Goal: Transaction & Acquisition: Purchase product/service

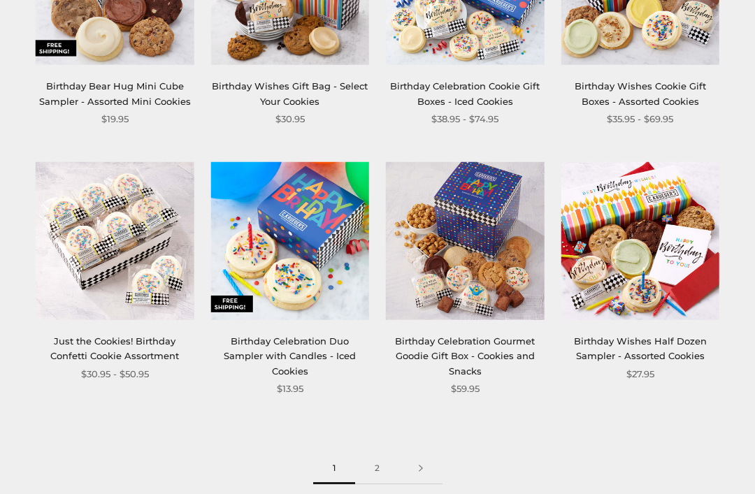
scroll to position [1377, 0]
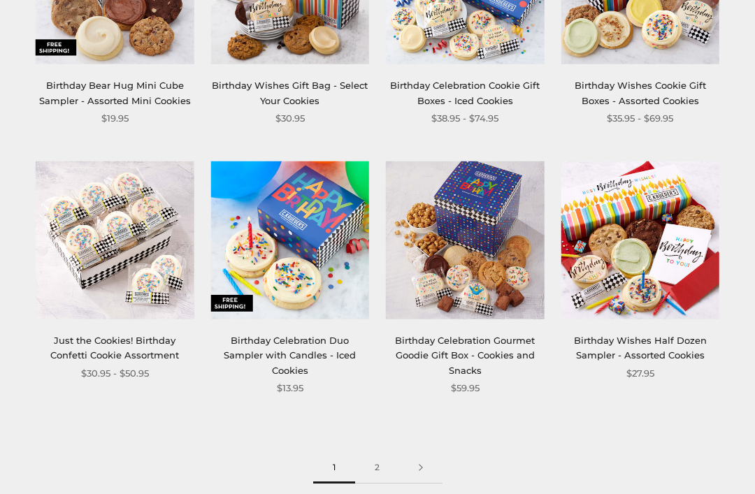
click at [378, 454] on link "2" at bounding box center [377, 467] width 44 height 31
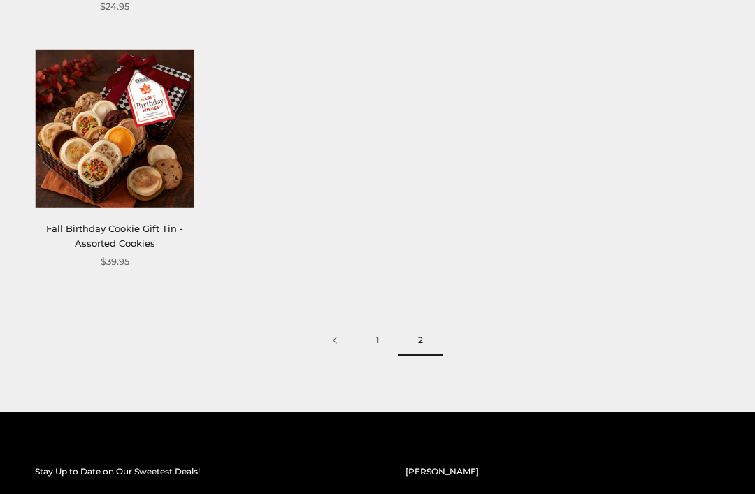
scroll to position [739, 0]
click at [385, 333] on link "1" at bounding box center [377, 340] width 42 height 31
click at [376, 325] on link "1" at bounding box center [377, 340] width 42 height 31
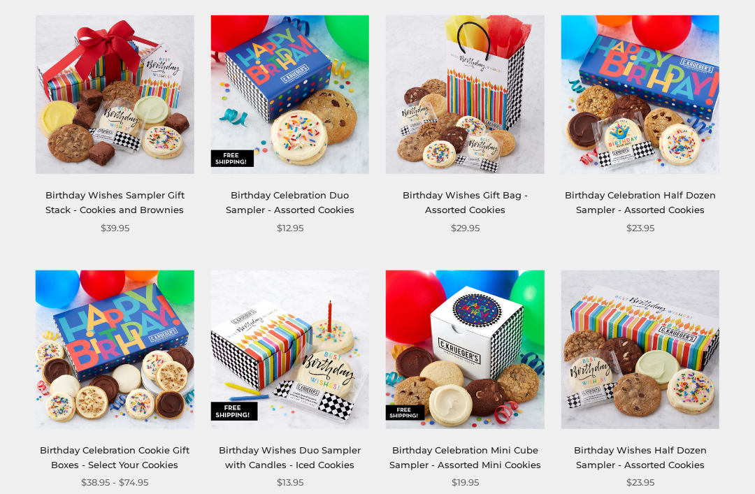
scroll to position [504, 0]
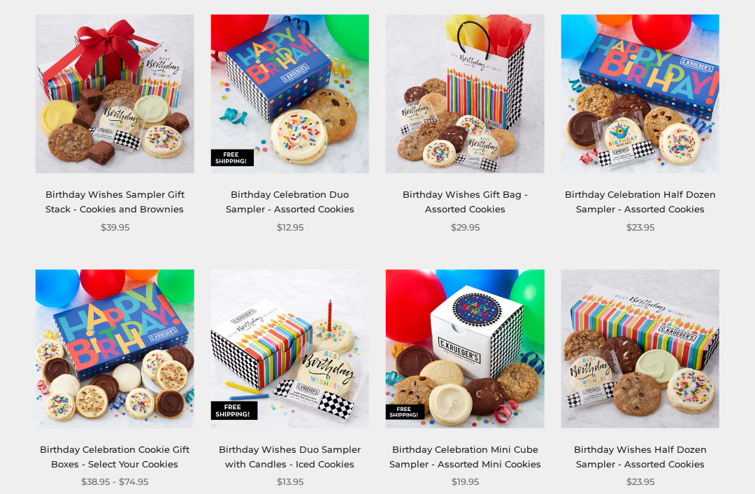
click at [295, 402] on img at bounding box center [290, 349] width 159 height 159
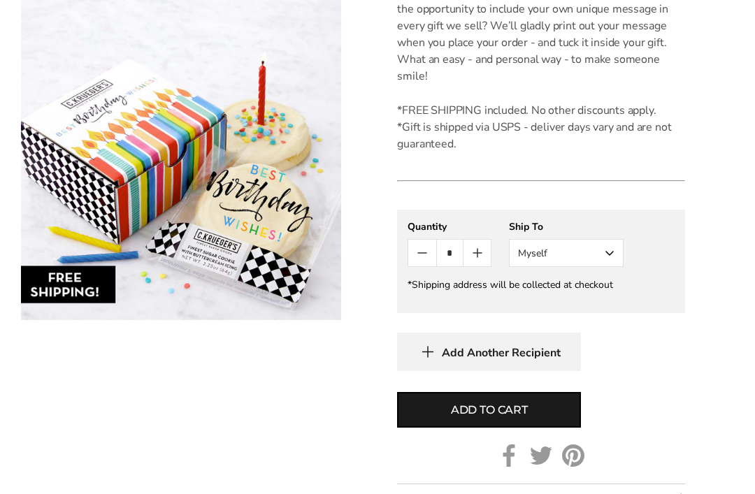
scroll to position [690, 0]
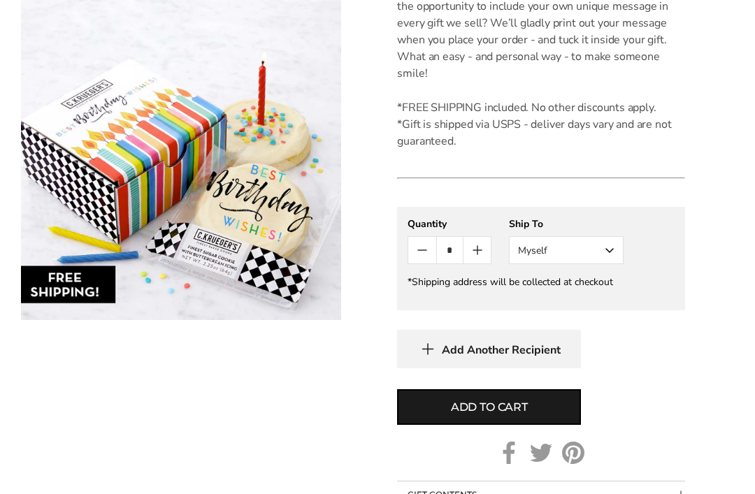
click at [610, 247] on button "Myself" at bounding box center [566, 250] width 115 height 28
click at [587, 303] on button "Other Recipient" at bounding box center [565, 301] width 113 height 25
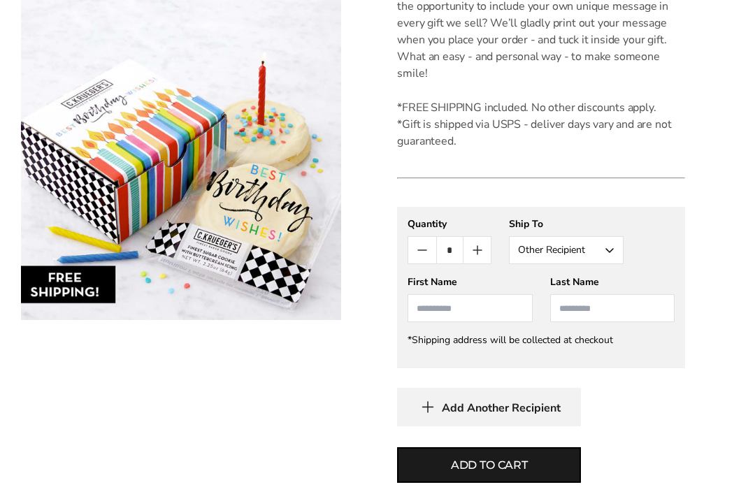
click at [505, 306] on input "First Name" at bounding box center [469, 308] width 124 height 28
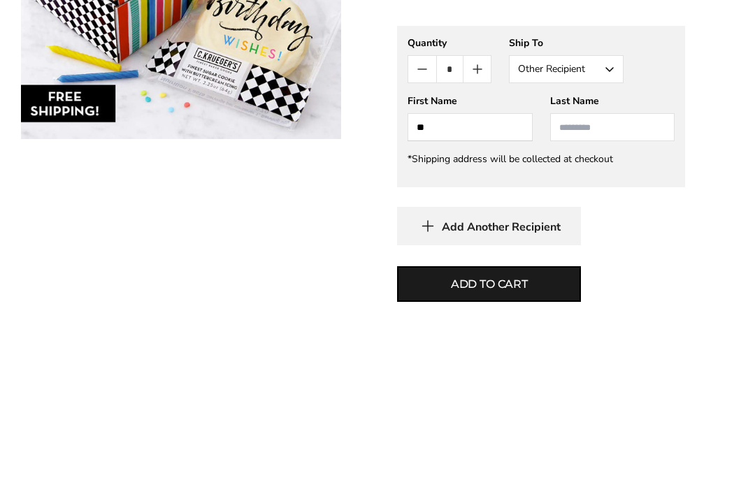
type input "**"
click at [611, 294] on input "Last Name" at bounding box center [612, 308] width 124 height 28
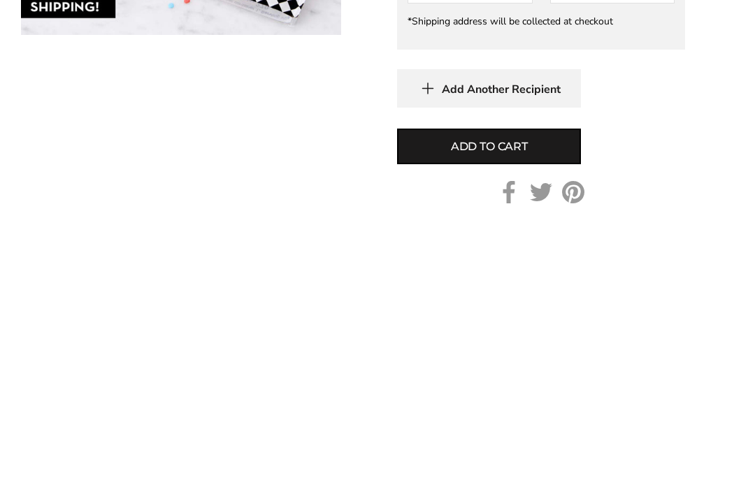
type input "**********"
click at [531, 414] on button "Add to cart" at bounding box center [489, 432] width 184 height 36
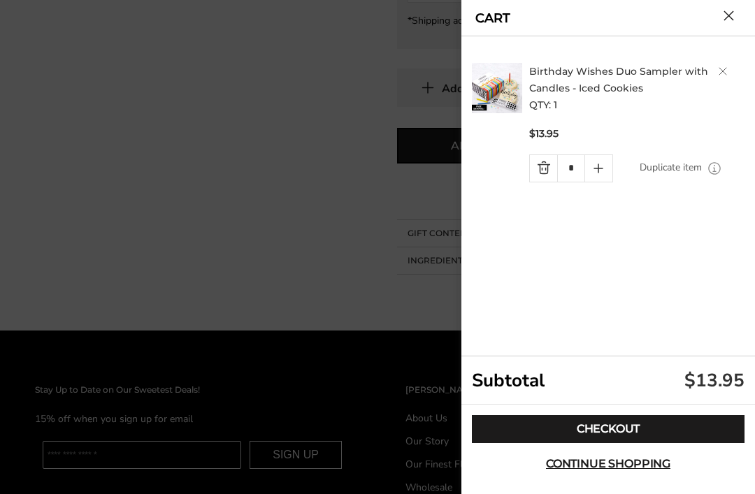
click at [682, 443] on link "Checkout" at bounding box center [608, 429] width 273 height 28
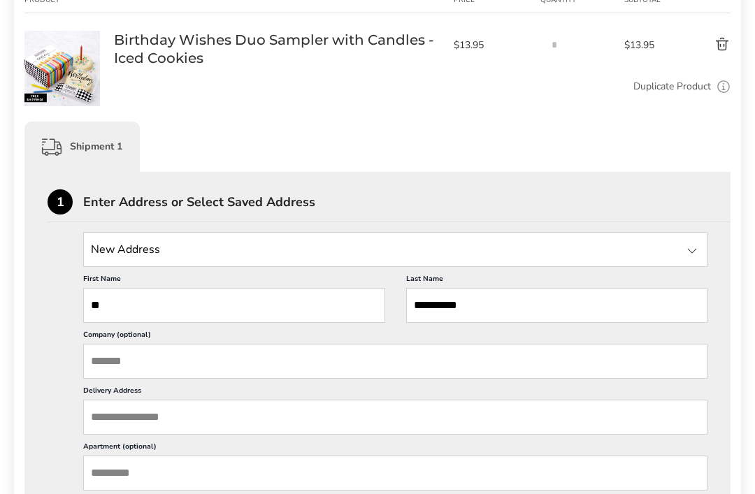
scroll to position [238, 0]
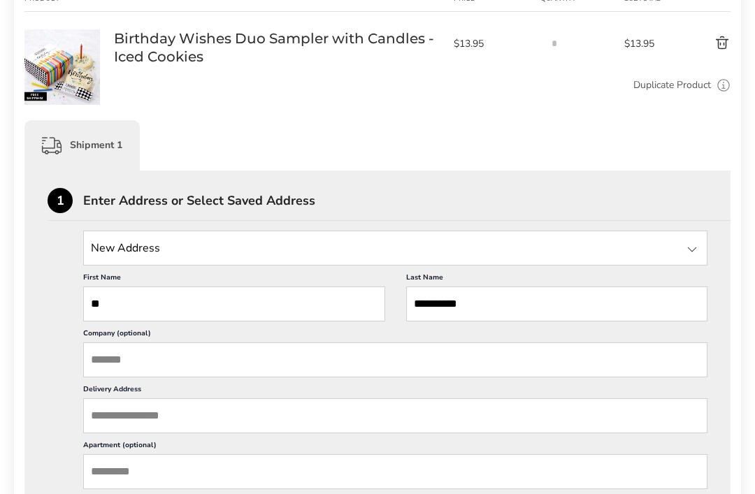
click at [194, 370] on input "Company (optional)" at bounding box center [395, 359] width 624 height 35
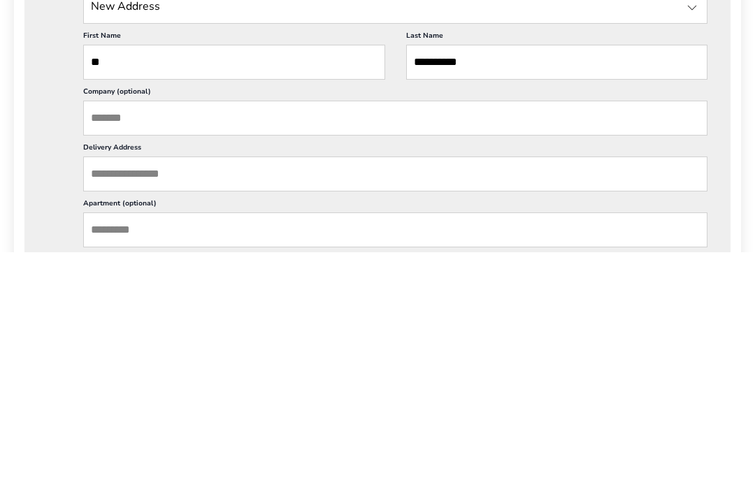
click at [214, 398] on input "Delivery Address" at bounding box center [395, 415] width 624 height 35
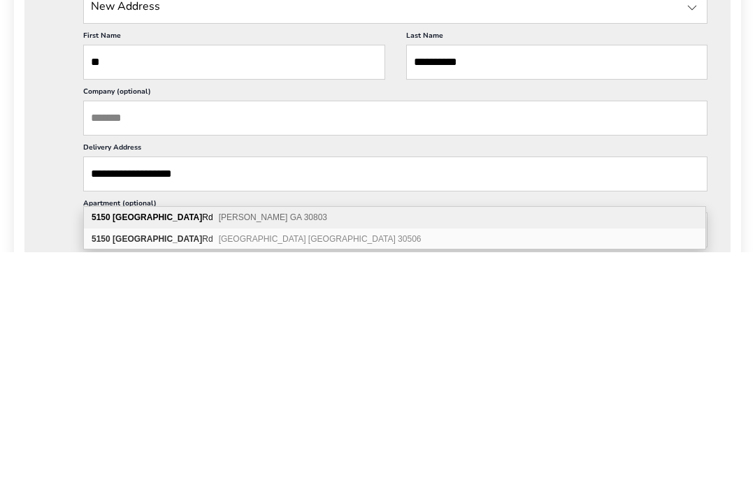
click at [238, 454] on span "Avera GA 30803" at bounding box center [273, 459] width 108 height 10
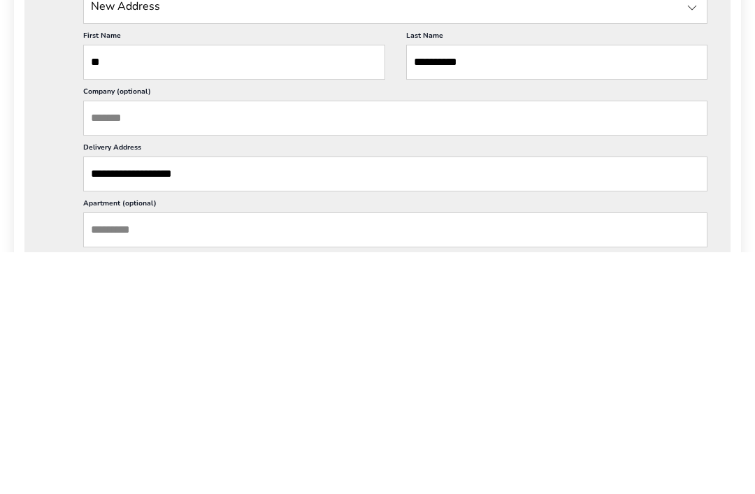
type input "**********"
type input "*****"
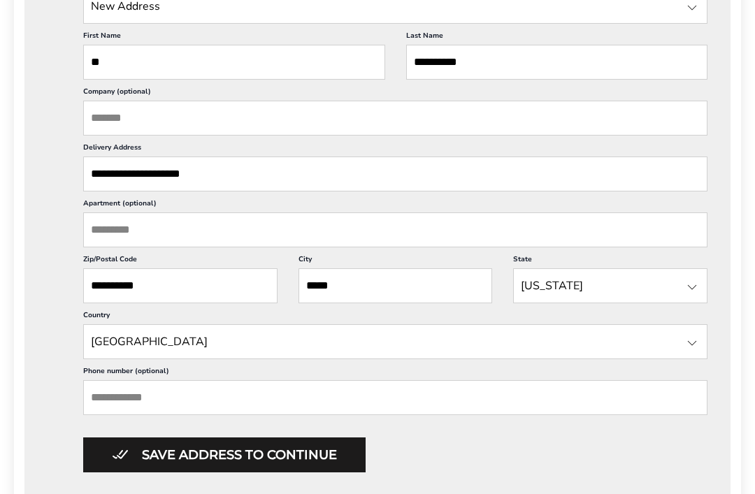
click at [332, 472] on button "Save address to continue" at bounding box center [224, 454] width 282 height 35
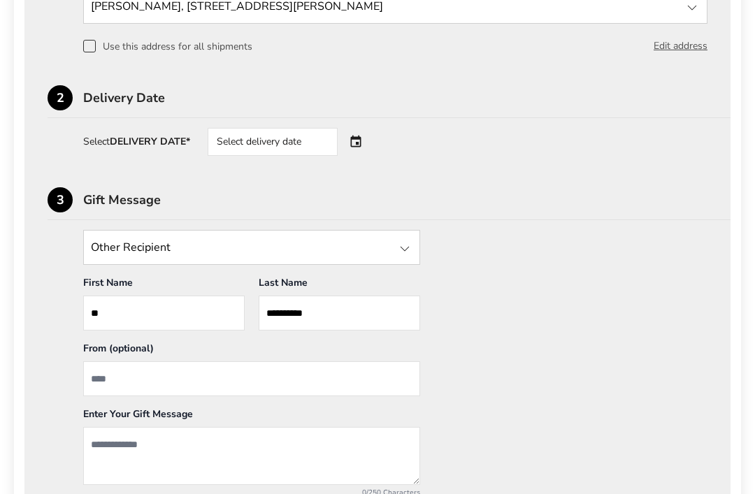
click at [324, 147] on div "Select delivery date" at bounding box center [273, 142] width 130 height 28
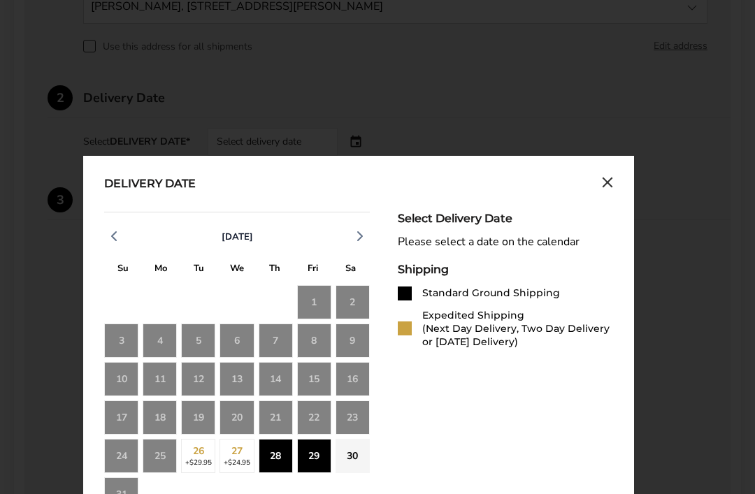
click at [277, 459] on div "28" at bounding box center [276, 456] width 34 height 34
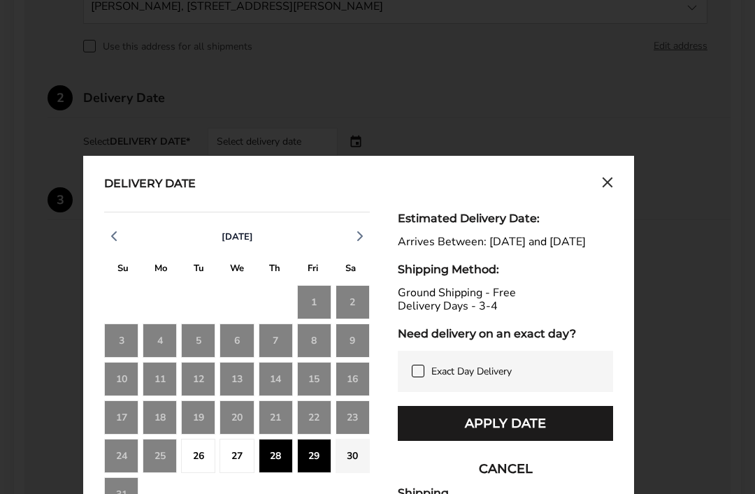
click at [273, 467] on div "28" at bounding box center [276, 456] width 34 height 34
click at [240, 461] on div "27" at bounding box center [236, 456] width 34 height 34
click at [421, 377] on icon at bounding box center [417, 371] width 11 height 11
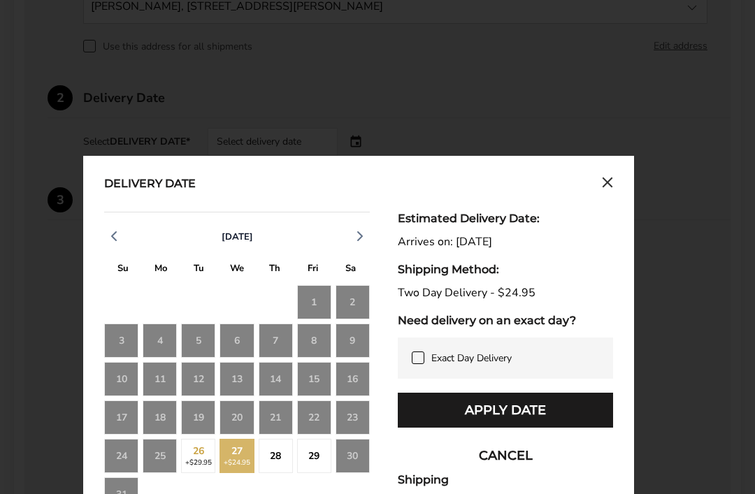
click at [277, 464] on div "28" at bounding box center [276, 456] width 34 height 34
click at [566, 413] on button "Apply Date" at bounding box center [505, 410] width 215 height 35
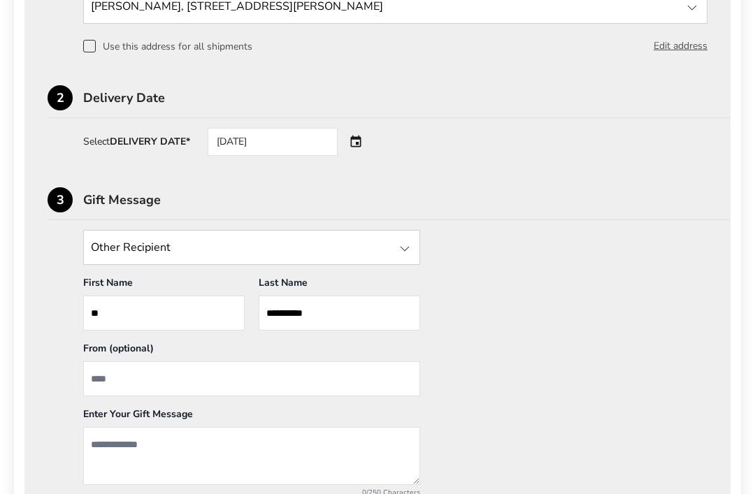
click at [178, 386] on input "From" at bounding box center [251, 378] width 337 height 35
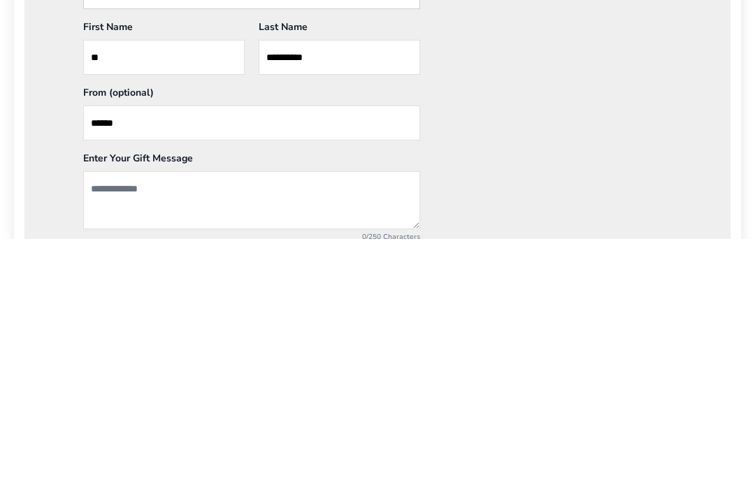
type input "******"
click at [188, 427] on textarea "Add a message" at bounding box center [251, 456] width 337 height 58
type textarea "**********"
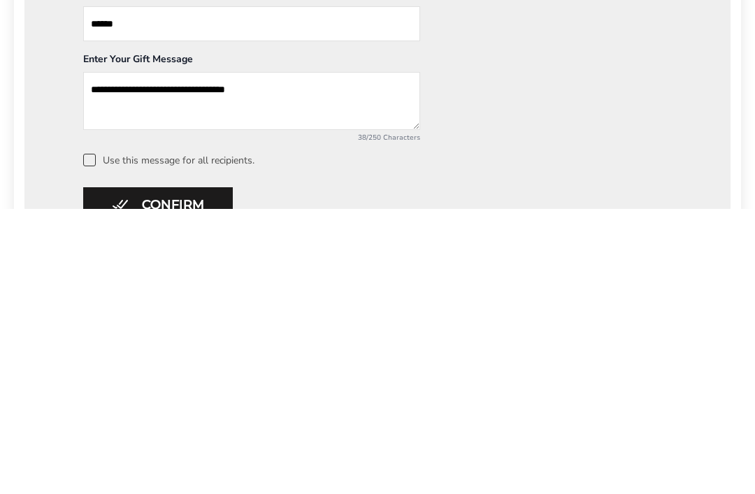
scroll to position [555, 0]
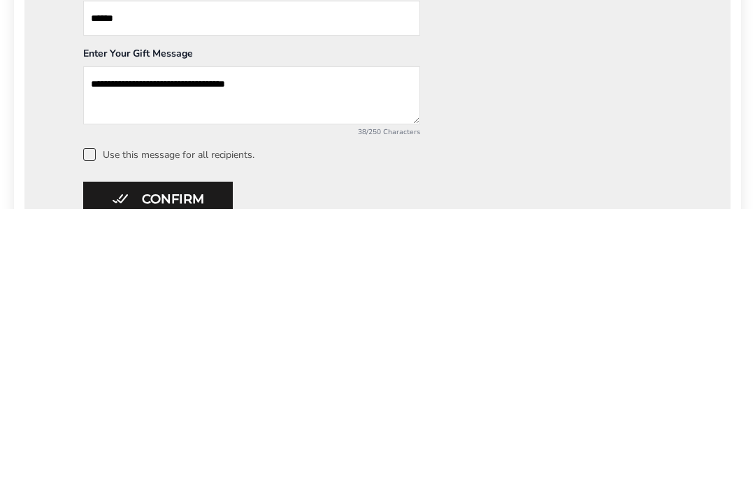
click at [203, 467] on button "Confirm" at bounding box center [158, 484] width 150 height 35
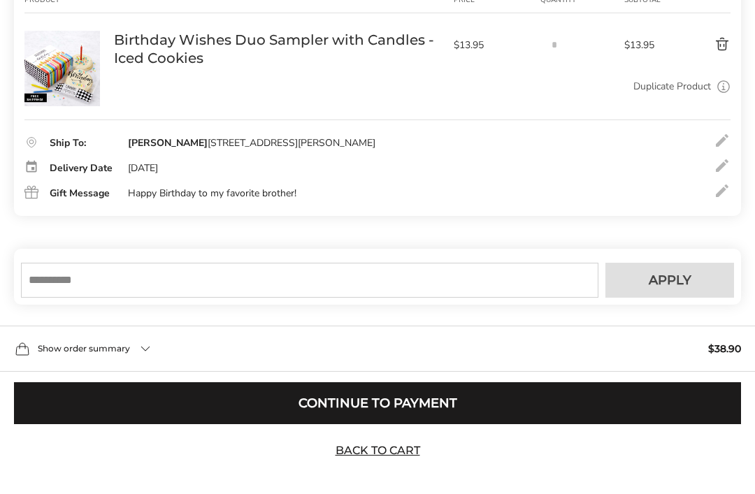
click at [149, 372] on div "Show order summary $38.90" at bounding box center [377, 349] width 755 height 46
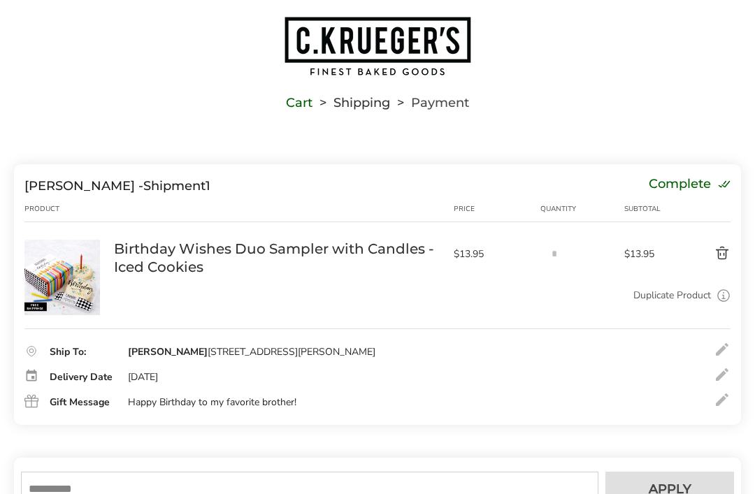
scroll to position [0, 0]
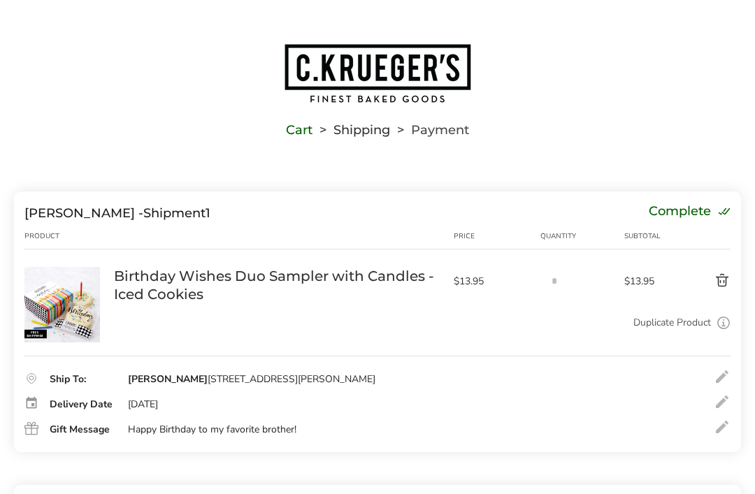
click at [717, 281] on button "Delete product" at bounding box center [701, 281] width 58 height 17
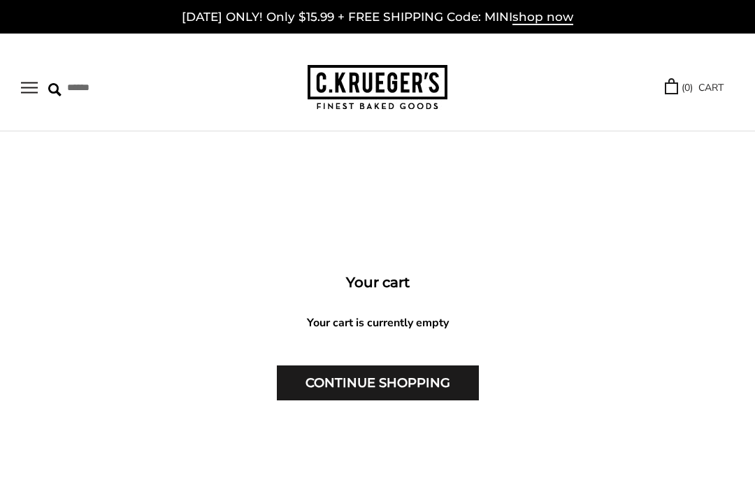
click at [548, 23] on span "shop now" at bounding box center [542, 17] width 61 height 15
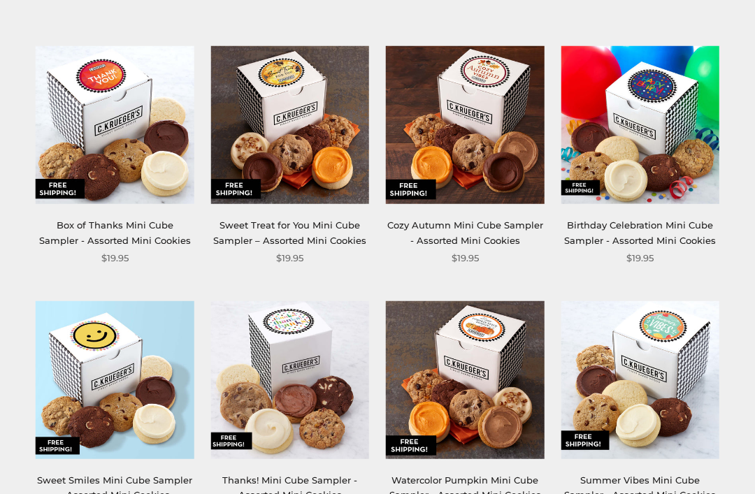
scroll to position [217, 0]
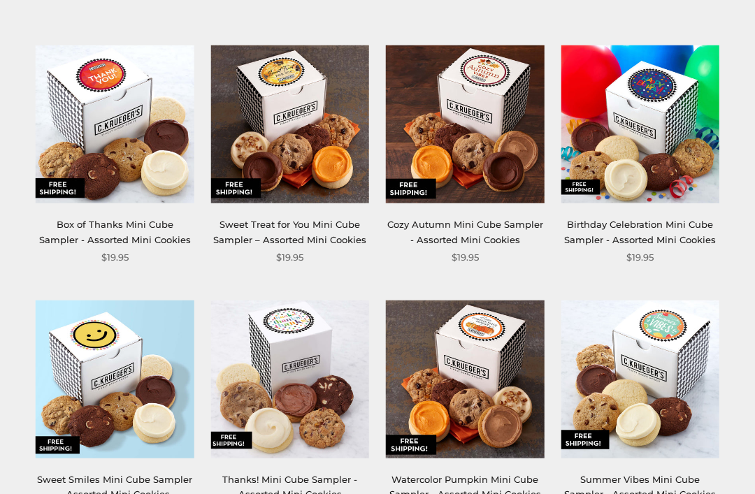
click at [665, 202] on img at bounding box center [640, 125] width 159 height 159
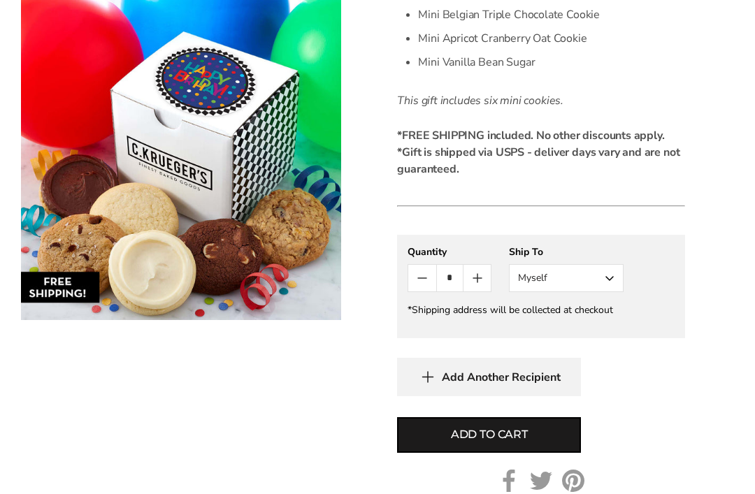
scroll to position [649, 0]
click at [610, 278] on button "Myself" at bounding box center [566, 278] width 115 height 28
click at [577, 332] on button "Other Recipient" at bounding box center [565, 329] width 113 height 25
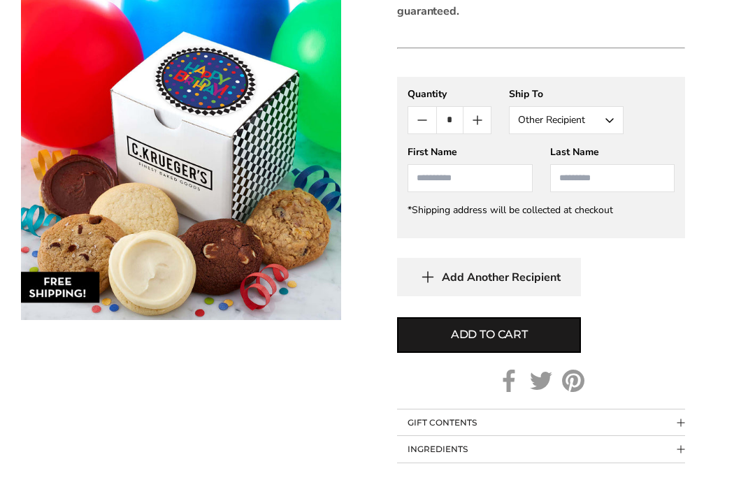
click at [519, 335] on span "Add to cart" at bounding box center [489, 335] width 77 height 17
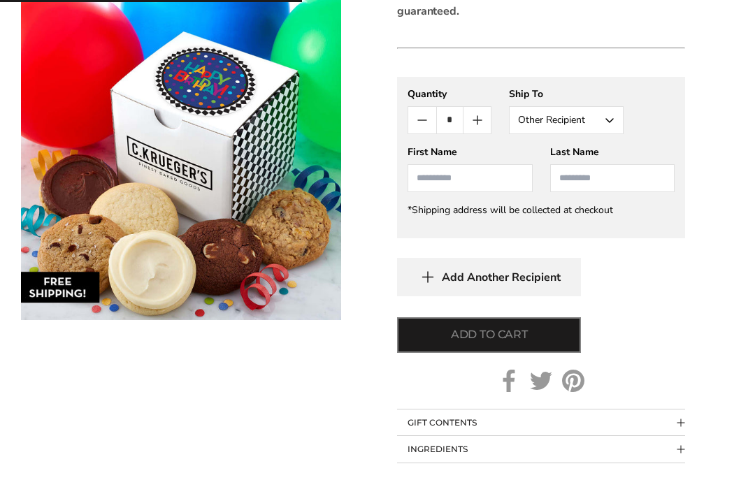
scroll to position [806, 0]
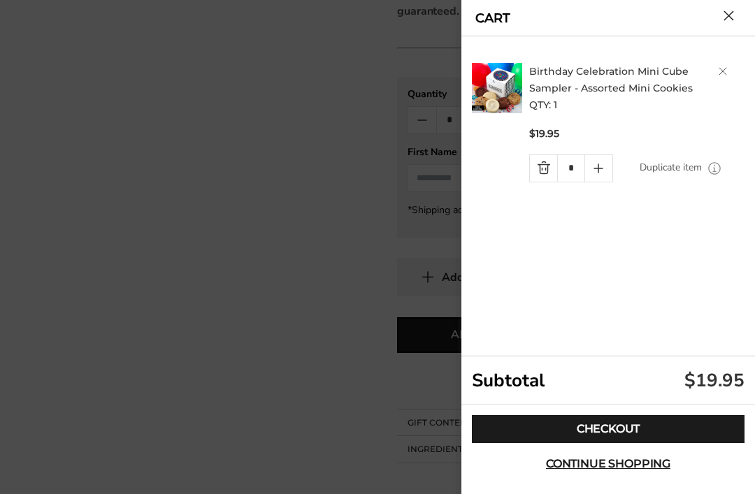
click at [681, 443] on link "Checkout" at bounding box center [608, 429] width 273 height 28
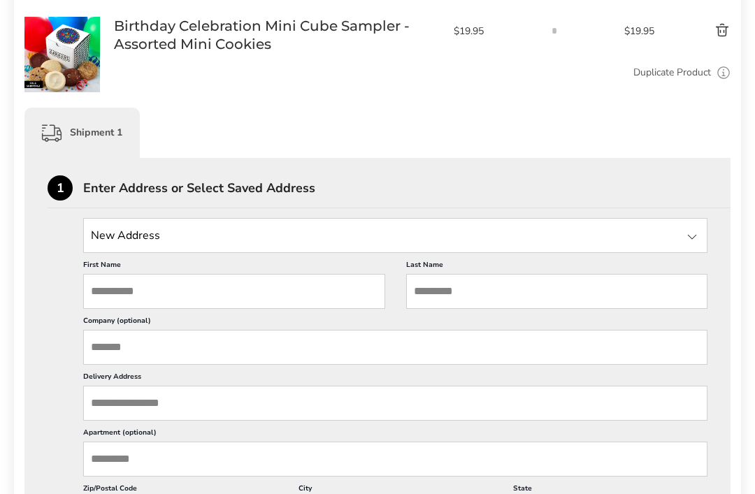
scroll to position [255, 0]
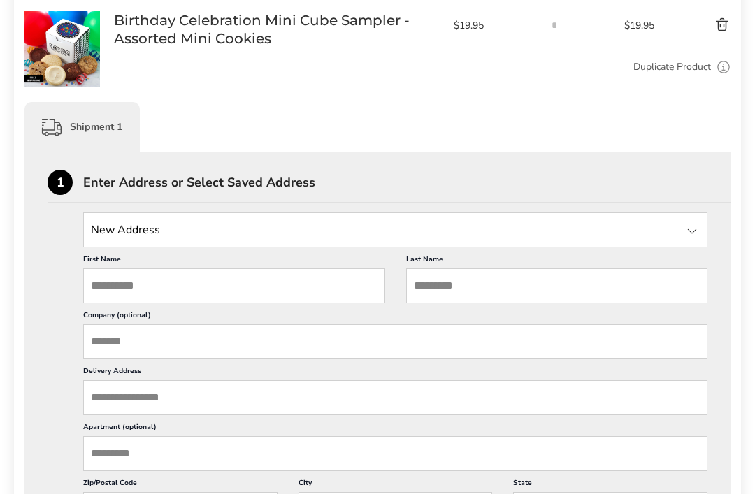
click at [105, 299] on input "First Name" at bounding box center [234, 285] width 302 height 35
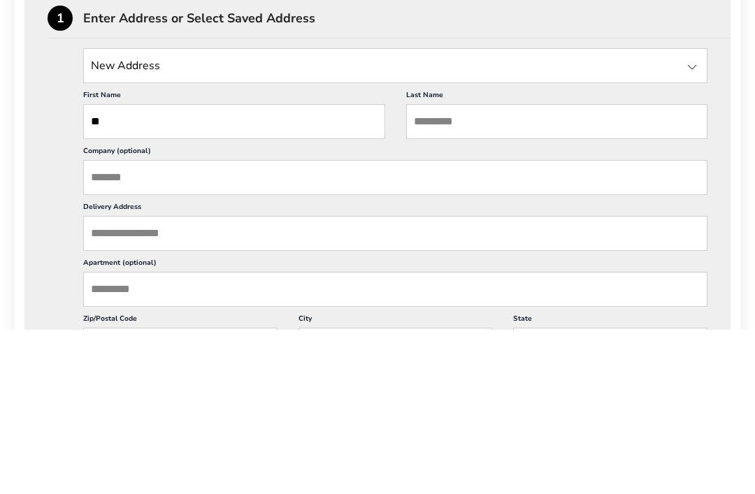
type input "**"
click at [526, 269] on input "Last Name" at bounding box center [557, 286] width 302 height 35
type input "**********"
click at [240, 381] on input "Delivery Address" at bounding box center [395, 398] width 624 height 35
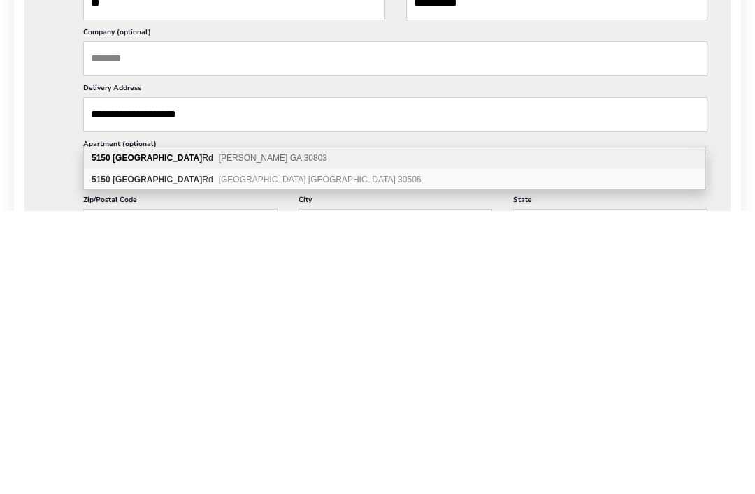
click at [249, 431] on div "5150 Clarks Bridge Rd Avera GA 30803" at bounding box center [394, 442] width 621 height 22
type input "**********"
type input "*****"
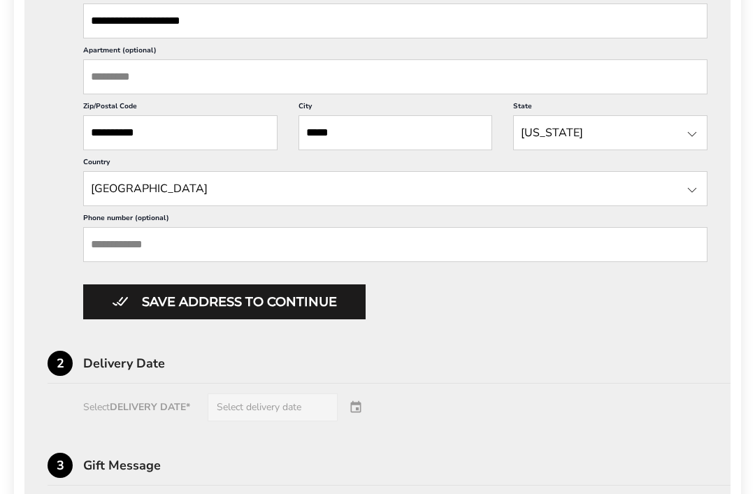
scroll to position [634, 0]
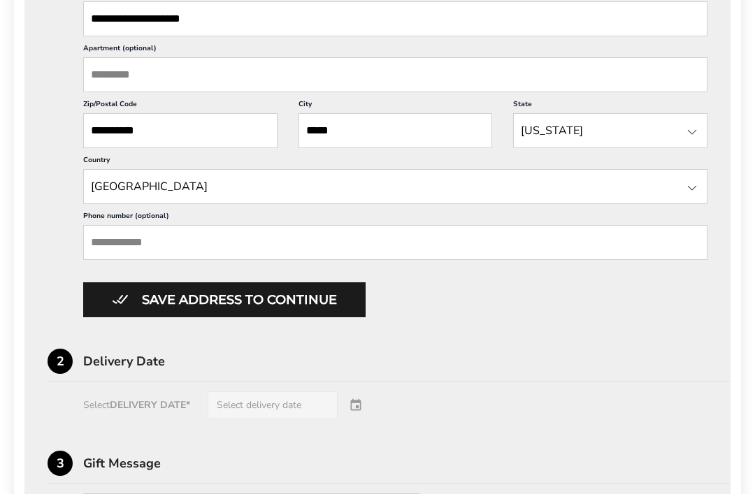
click at [305, 318] on button "Save address to continue" at bounding box center [224, 300] width 282 height 35
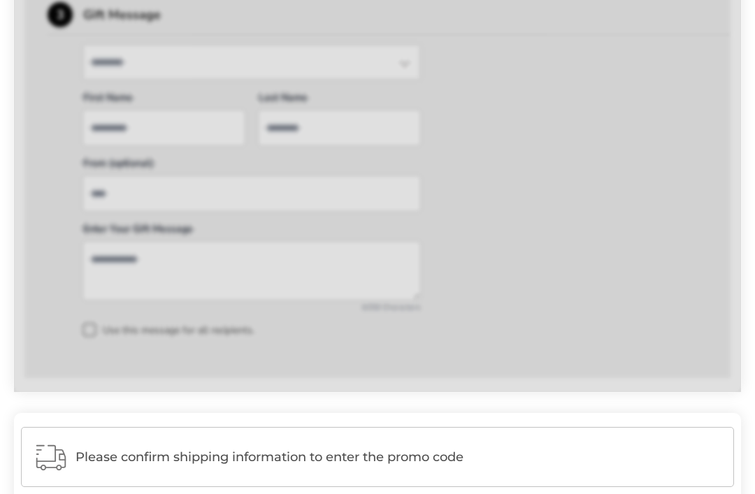
type input "**"
type input "**********"
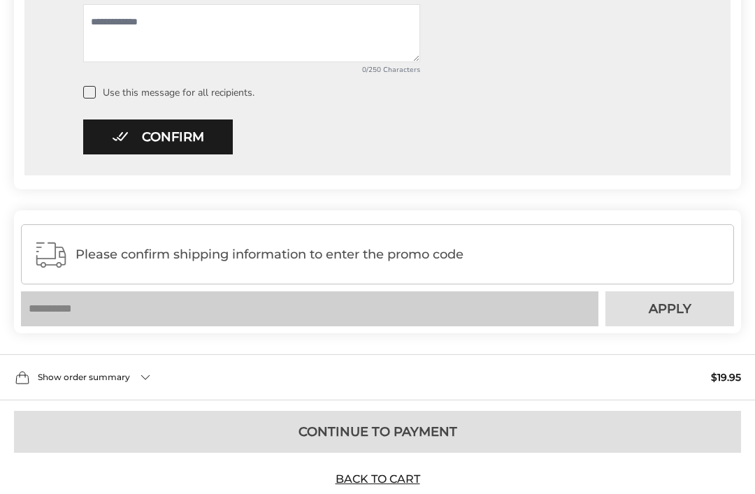
scroll to position [913, 0]
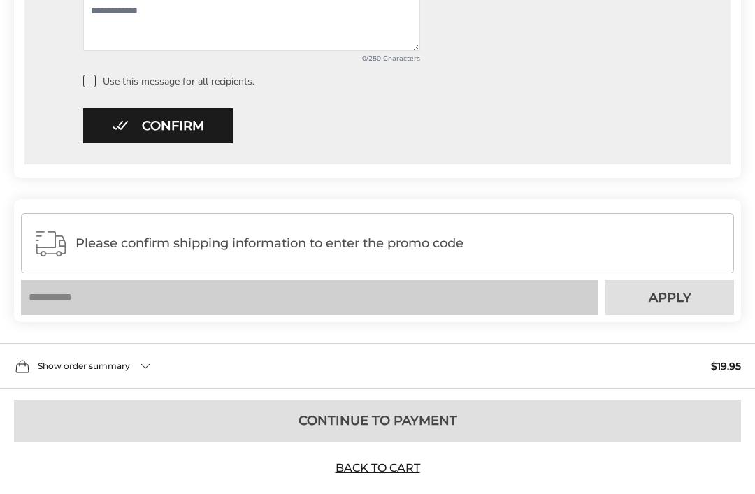
click at [189, 126] on button "Confirm" at bounding box center [158, 125] width 150 height 35
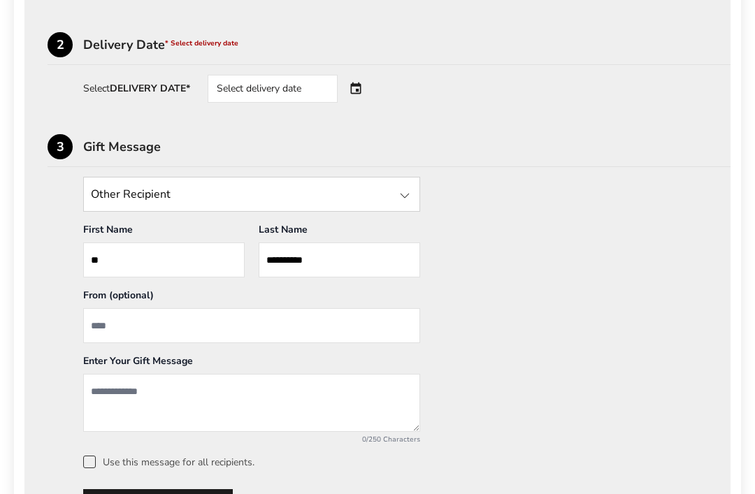
scroll to position [526, 0]
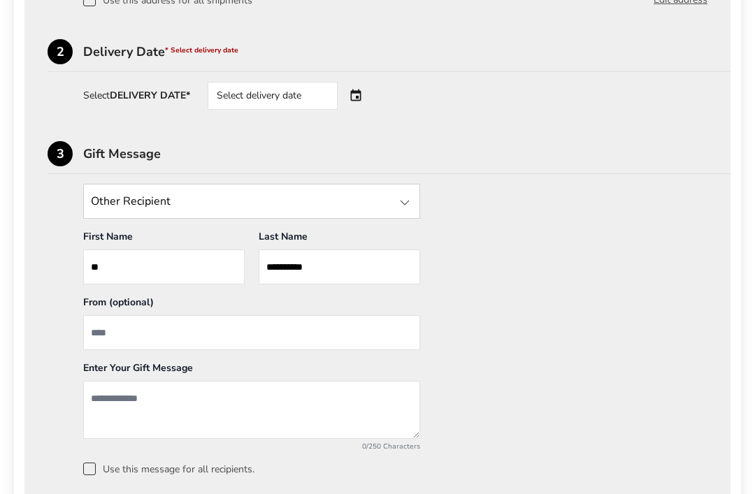
click at [310, 101] on div "Select delivery date" at bounding box center [273, 96] width 130 height 28
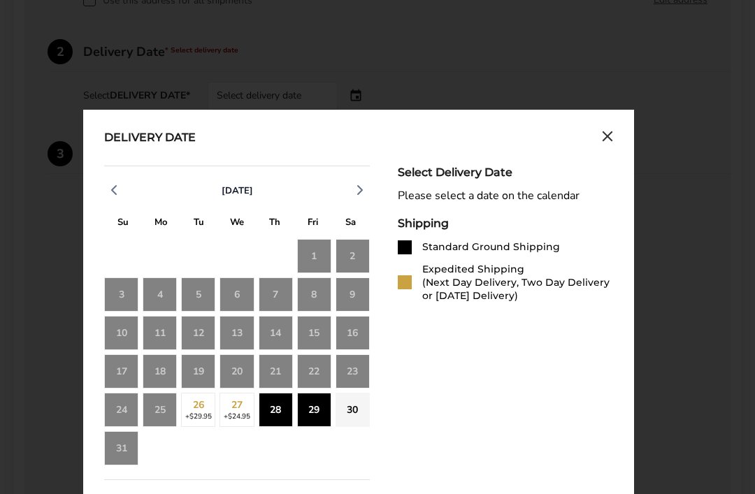
click at [282, 419] on div "28" at bounding box center [276, 410] width 34 height 34
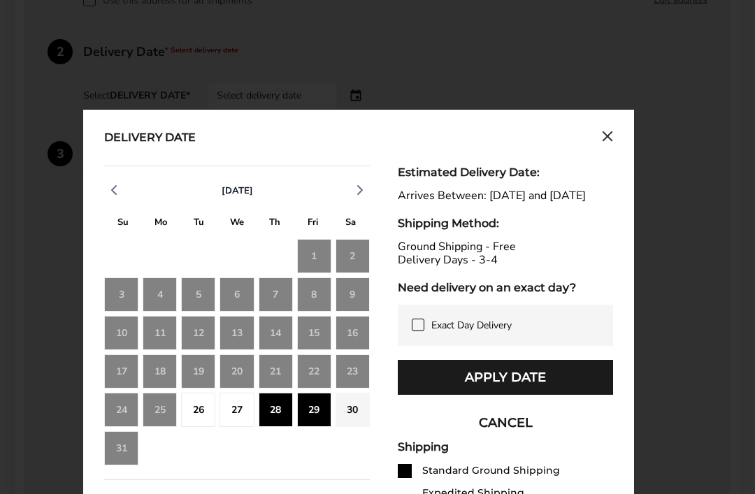
click at [421, 331] on icon at bounding box center [417, 324] width 11 height 11
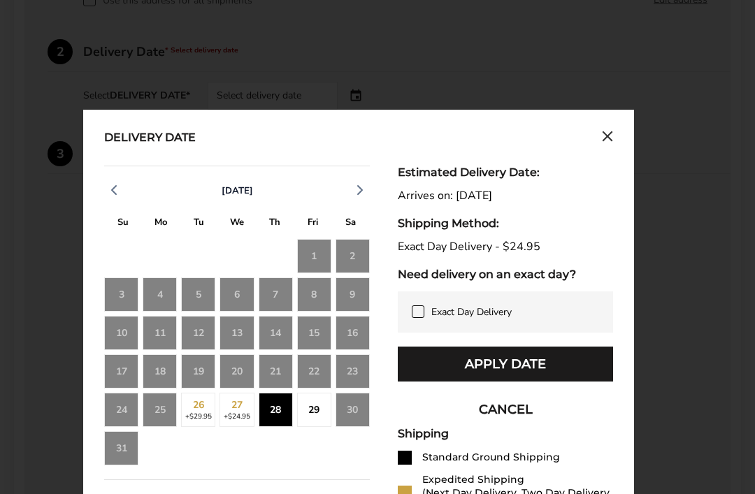
click at [567, 366] on button "Apply Date" at bounding box center [505, 364] width 215 height 35
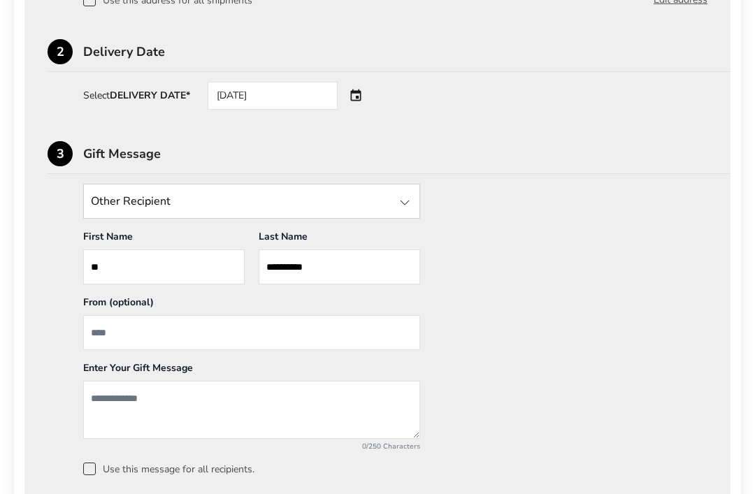
click at [207, 334] on input "From" at bounding box center [251, 332] width 337 height 35
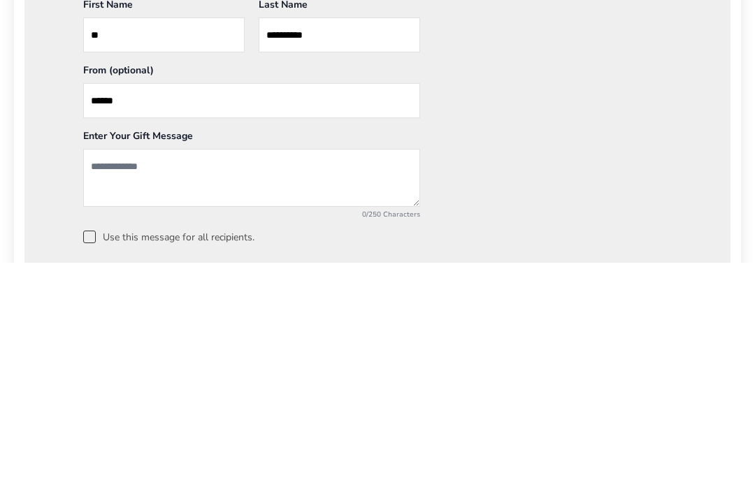
type input "******"
click at [212, 381] on textarea "Add a message" at bounding box center [251, 410] width 337 height 58
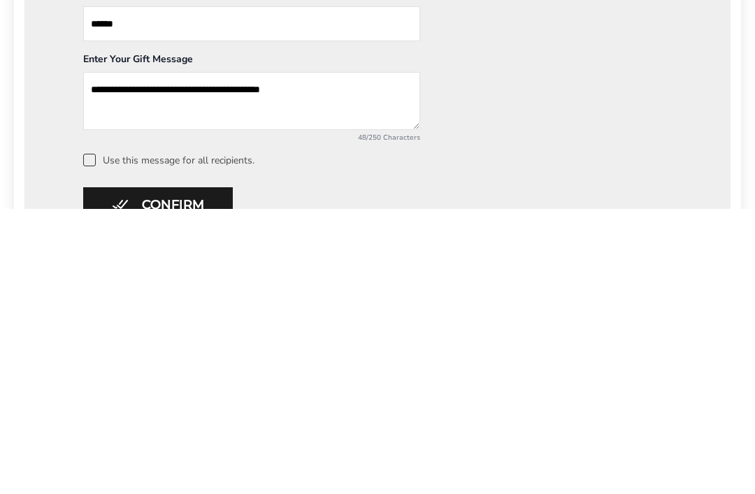
type textarea "**********"
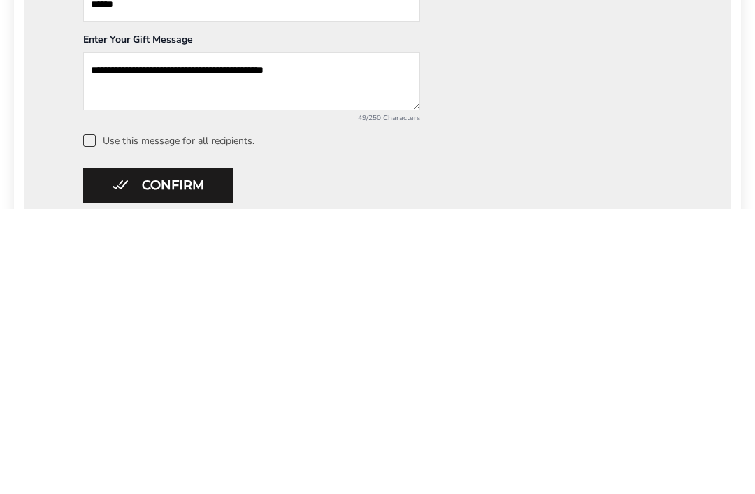
scroll to position [585, 0]
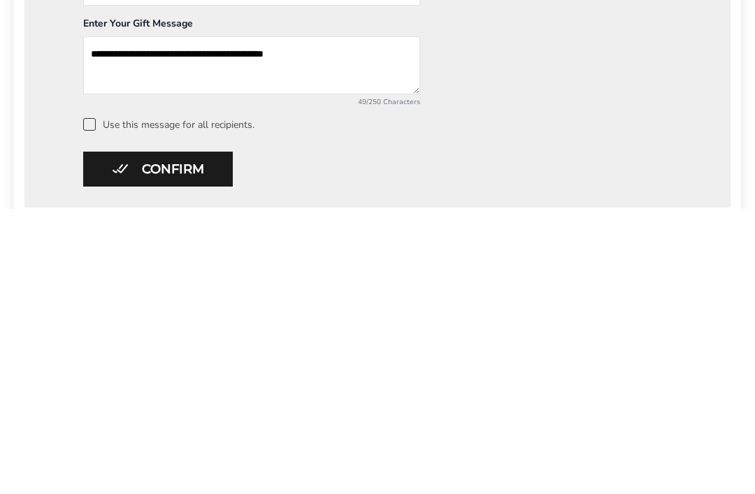
click at [213, 437] on button "Confirm" at bounding box center [158, 454] width 150 height 35
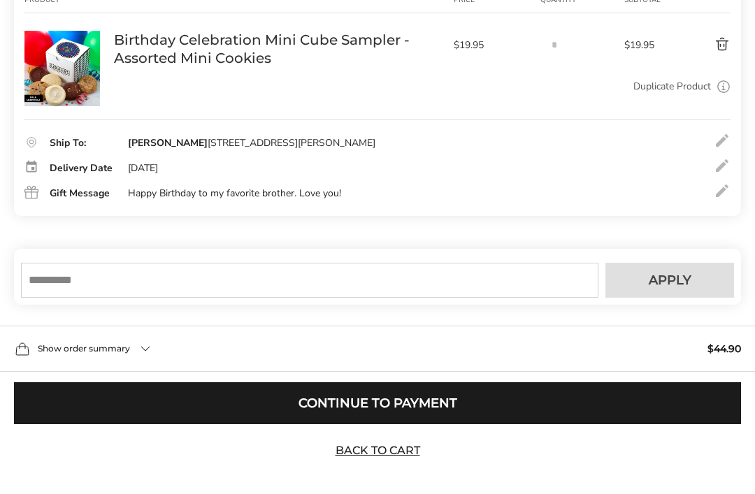
click at [404, 298] on input "text" at bounding box center [309, 280] width 577 height 35
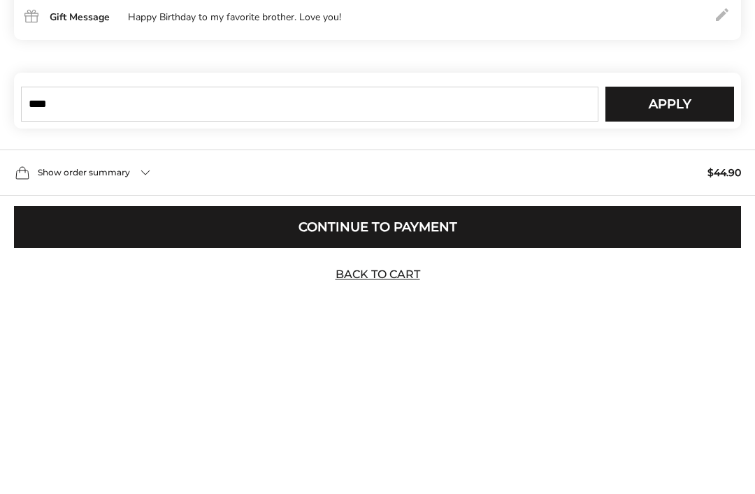
type input "****"
click at [686, 274] on span "Apply" at bounding box center [670, 280] width 43 height 13
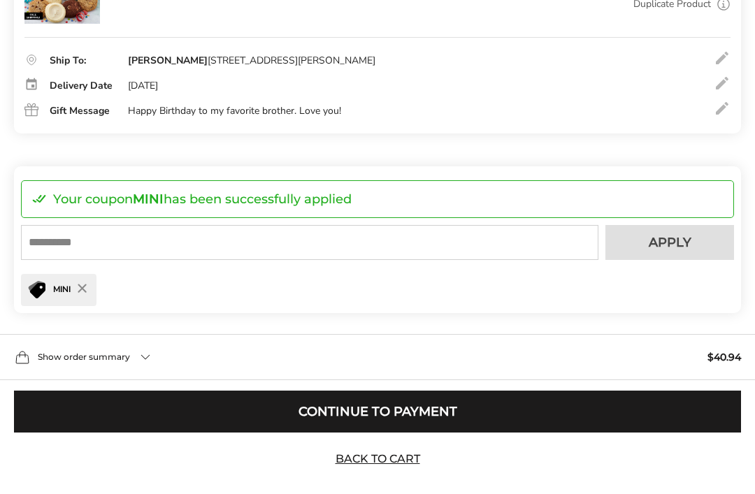
scroll to position [327, 0]
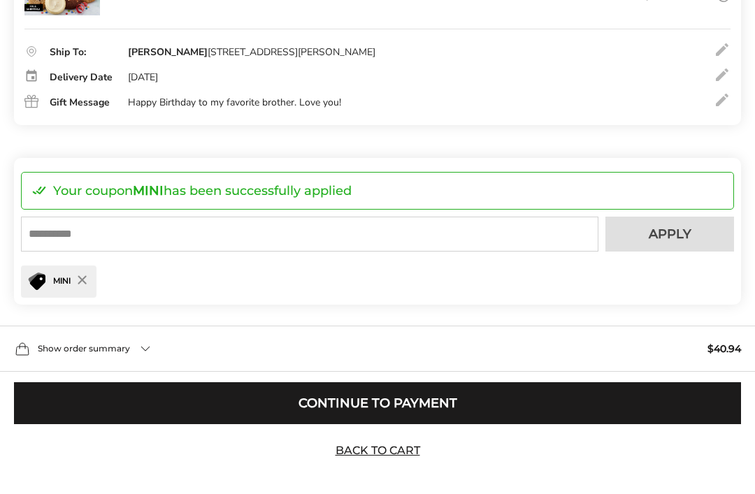
click at [150, 372] on div "Show order summary $40.94" at bounding box center [377, 349] width 755 height 46
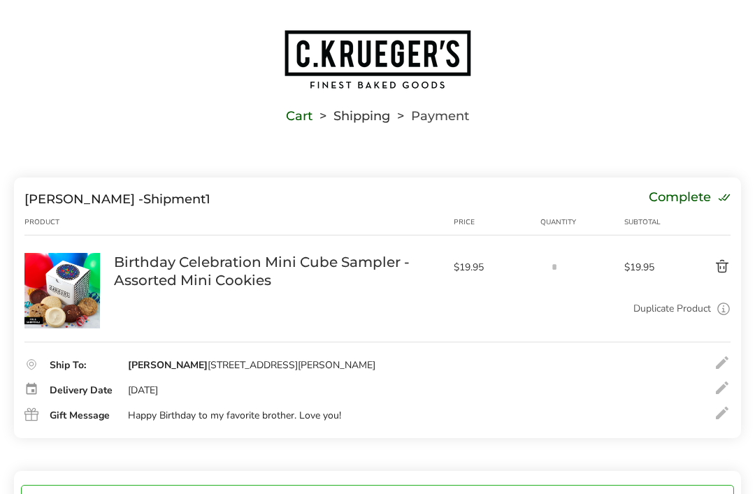
scroll to position [0, 0]
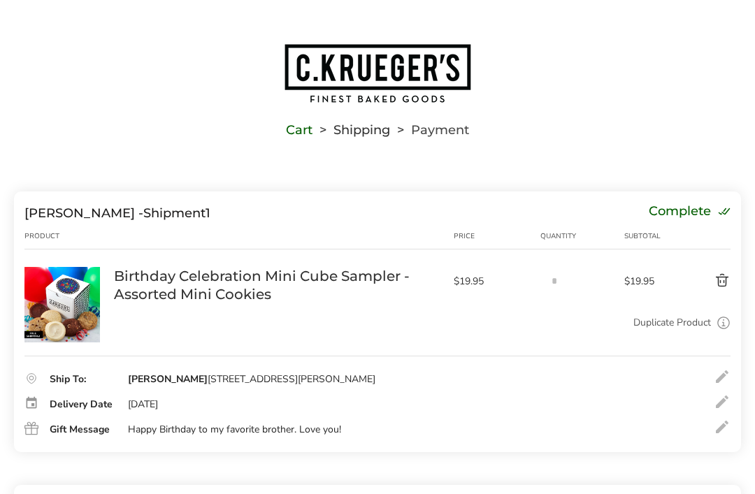
click at [723, 277] on button "Delete product" at bounding box center [701, 281] width 58 height 17
